Goal: Task Accomplishment & Management: Use online tool/utility

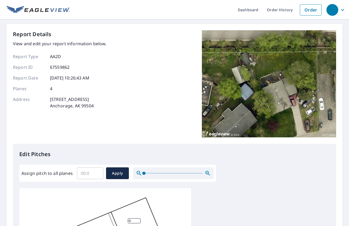
drag, startPoint x: 103, startPoint y: 172, endPoint x: 100, endPoint y: 172, distance: 3.5
click at [103, 172] on div "​ Apply" at bounding box center [103, 174] width 52 height 12
click at [83, 173] on input "Assign pitch to all planes" at bounding box center [90, 173] width 26 height 15
type input "4"
click at [118, 174] on span "Apply" at bounding box center [117, 173] width 14 height 7
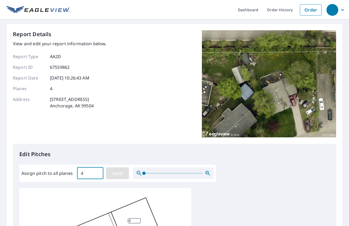
type input "4"
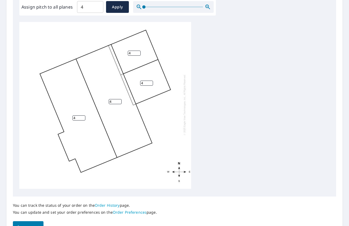
scroll to position [198, 0]
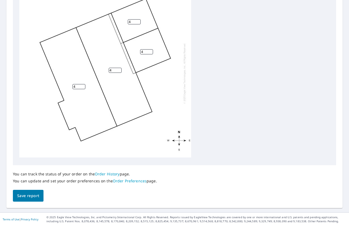
click at [32, 198] on span "Save report" at bounding box center [28, 196] width 22 height 7
click at [27, 194] on span "Save report" at bounding box center [28, 196] width 22 height 7
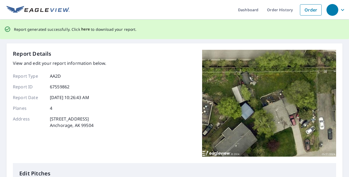
click at [84, 29] on span "here" at bounding box center [85, 29] width 9 height 7
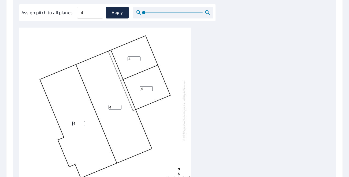
scroll to position [5, 0]
click at [90, 15] on input "4" at bounding box center [90, 12] width 26 height 15
type input "3"
drag, startPoint x: 116, startPoint y: 15, endPoint x: 125, endPoint y: 21, distance: 11.0
click at [116, 15] on span "Apply" at bounding box center [117, 12] width 14 height 7
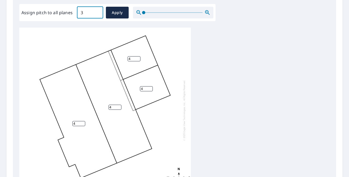
type input "3"
drag, startPoint x: 118, startPoint y: 13, endPoint x: 122, endPoint y: 19, distance: 7.1
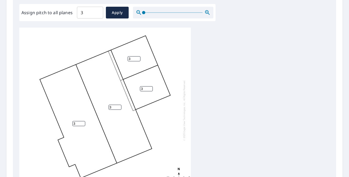
click at [118, 13] on span "Apply" at bounding box center [117, 12] width 14 height 7
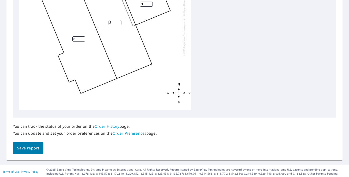
scroll to position [247, 0]
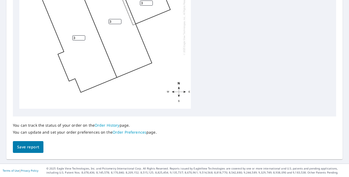
click at [26, 147] on span "Save report" at bounding box center [28, 147] width 22 height 7
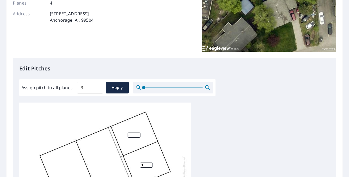
scroll to position [0, 0]
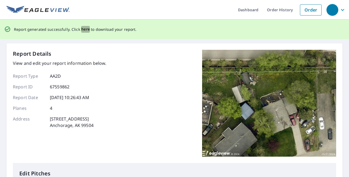
click at [83, 30] on span "here" at bounding box center [85, 29] width 9 height 7
